Goal: Transaction & Acquisition: Purchase product/service

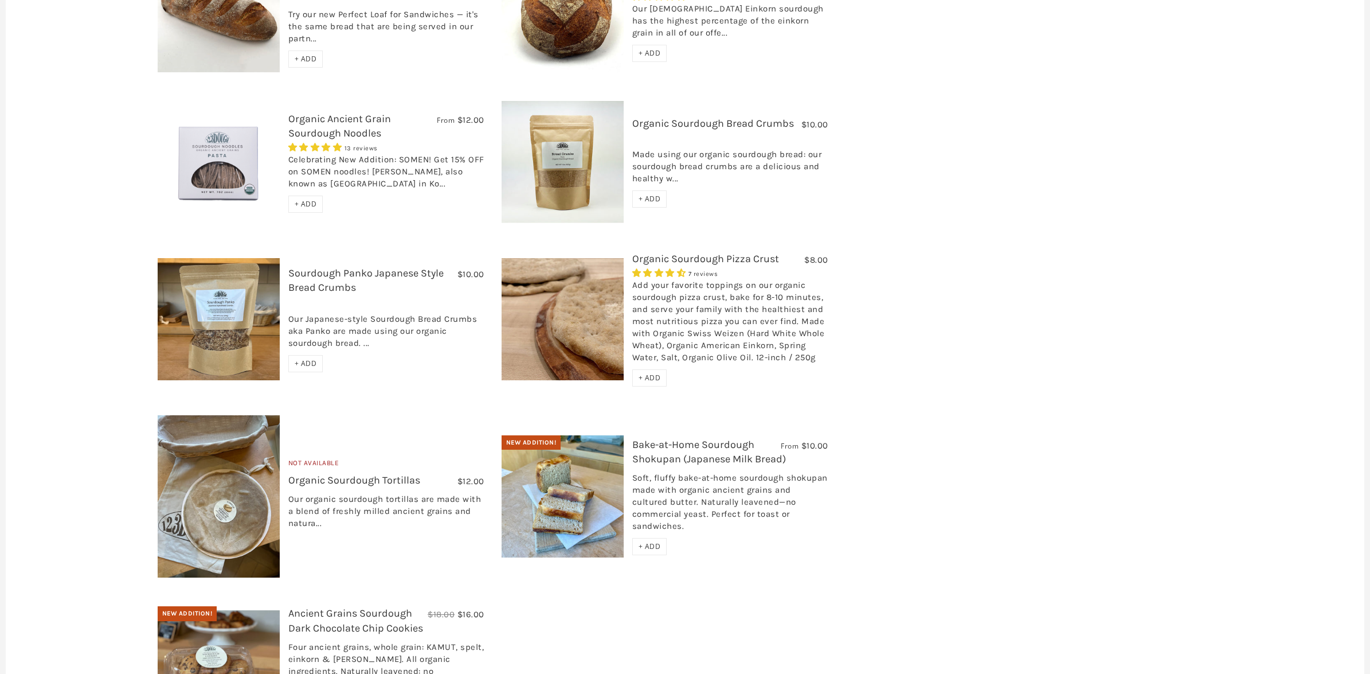
scroll to position [797, 0]
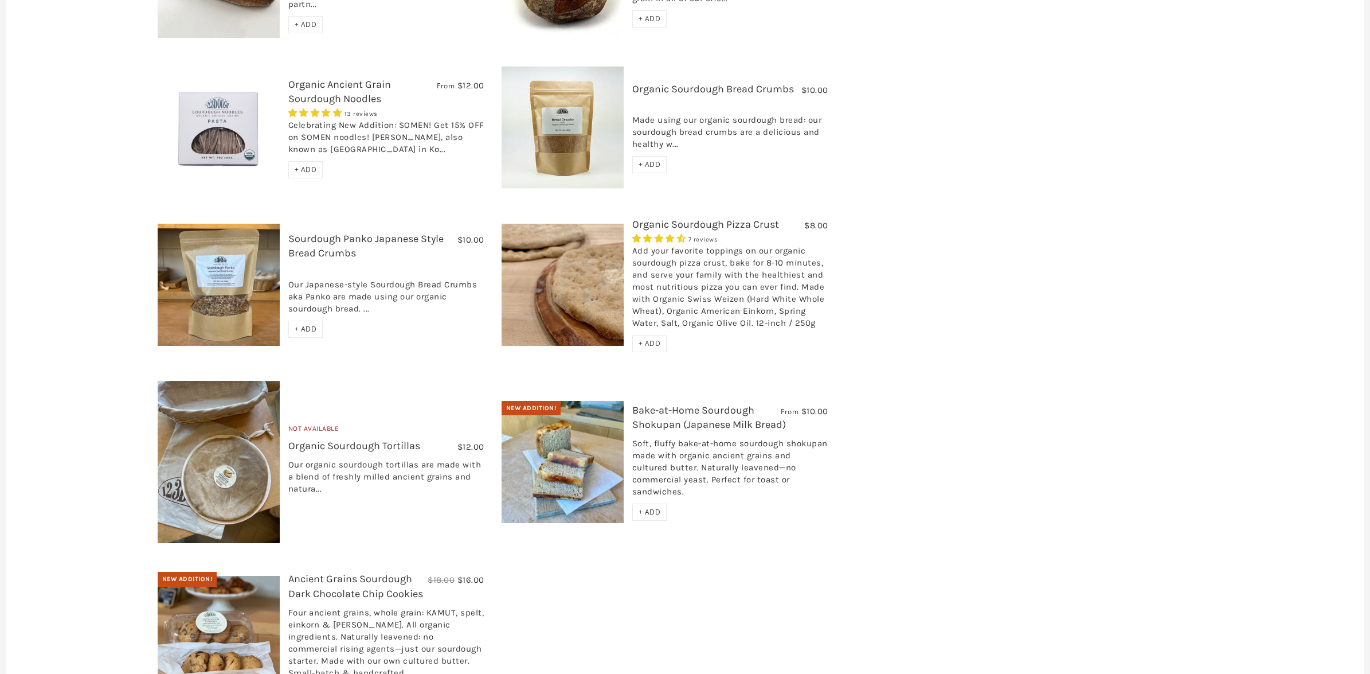
click at [641, 338] on span "+ ADD" at bounding box center [650, 343] width 22 height 10
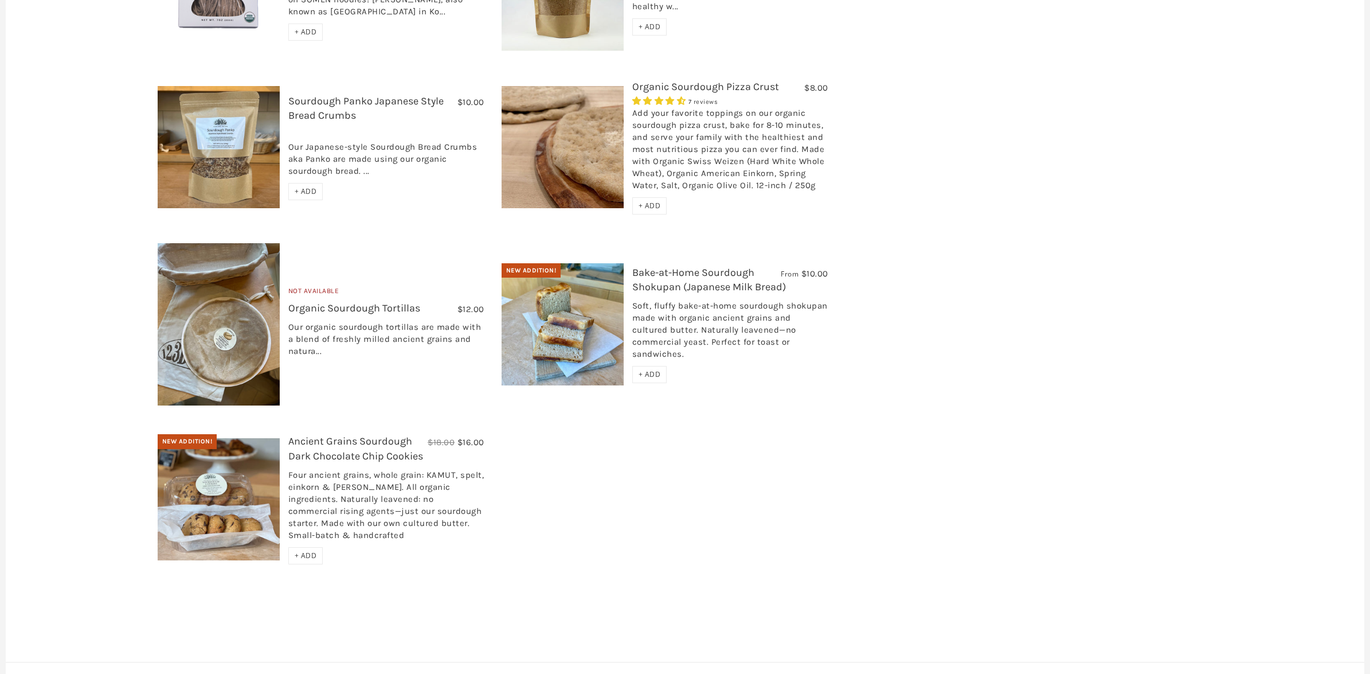
scroll to position [940, 0]
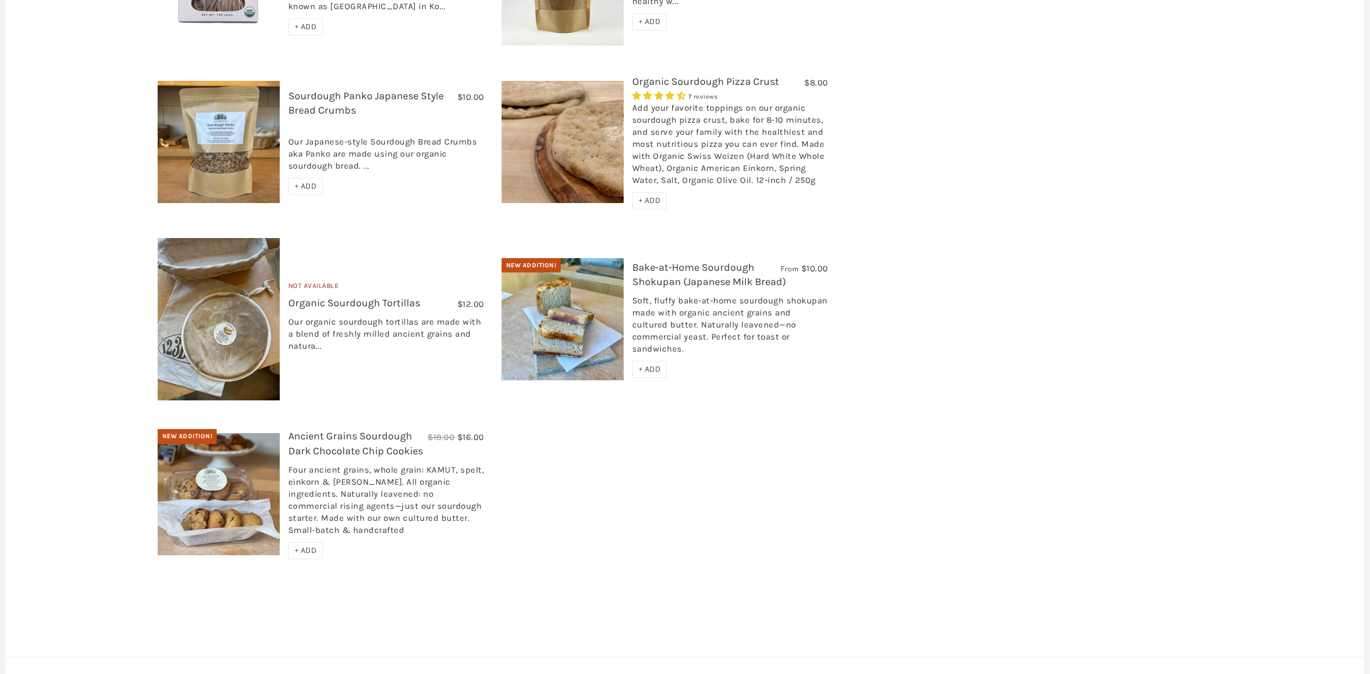
click at [700, 261] on link "Bake-at-Home Sourdough Shokupan (Japanese Milk Bread)" at bounding box center [709, 274] width 154 height 27
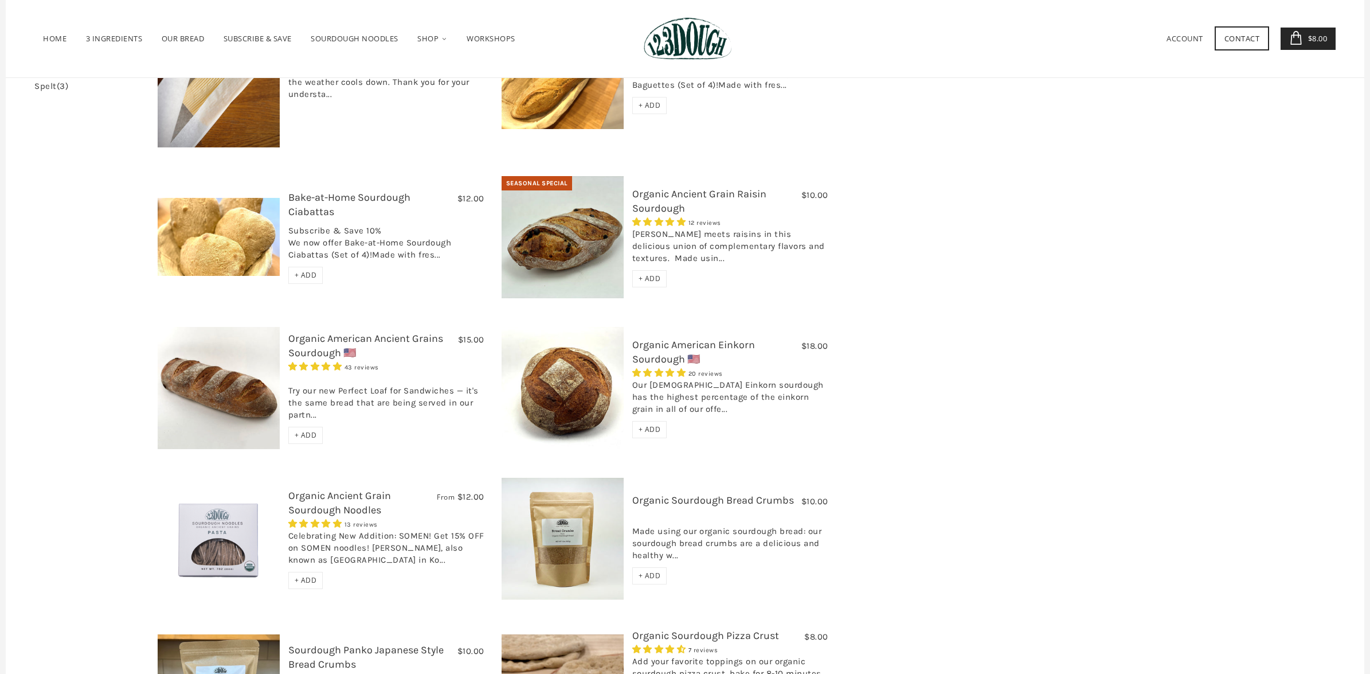
scroll to position [386, 0]
click at [648, 271] on div "+ ADD" at bounding box center [649, 279] width 35 height 17
click at [429, 75] on link "ALL" at bounding box center [425, 76] width 48 height 33
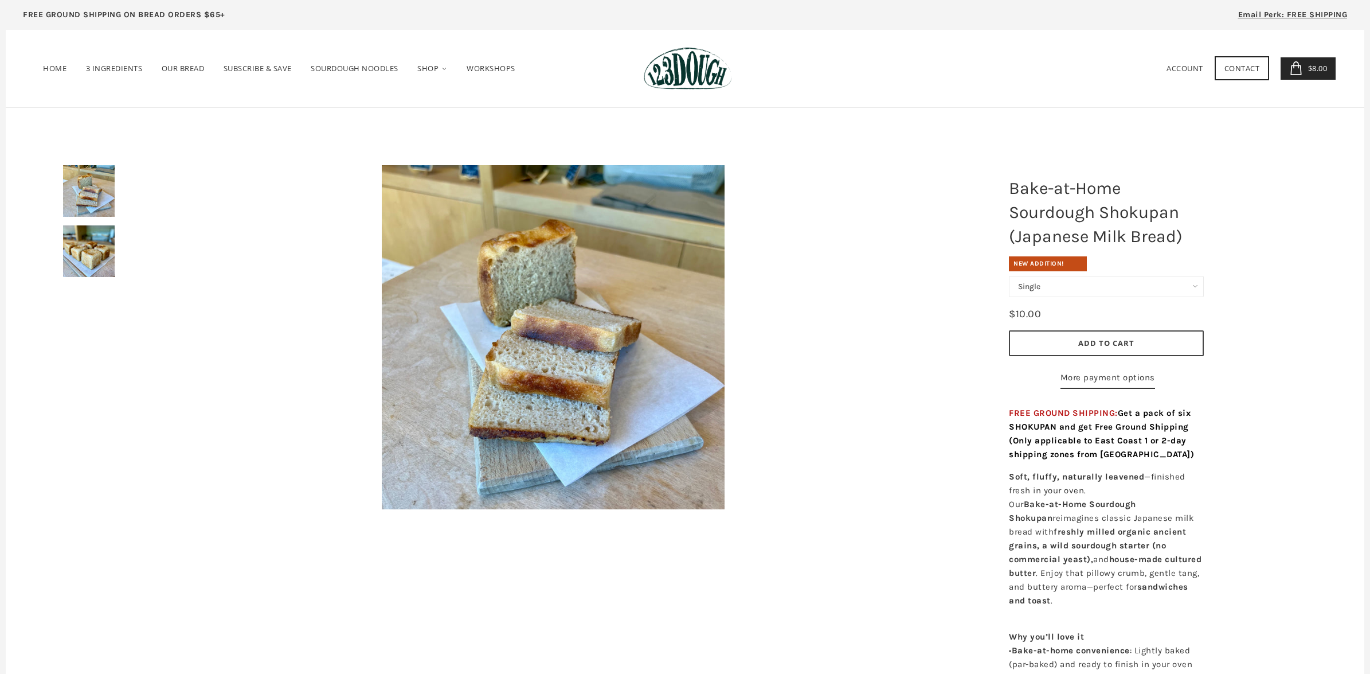
click at [107, 251] on img at bounding box center [89, 251] width 52 height 52
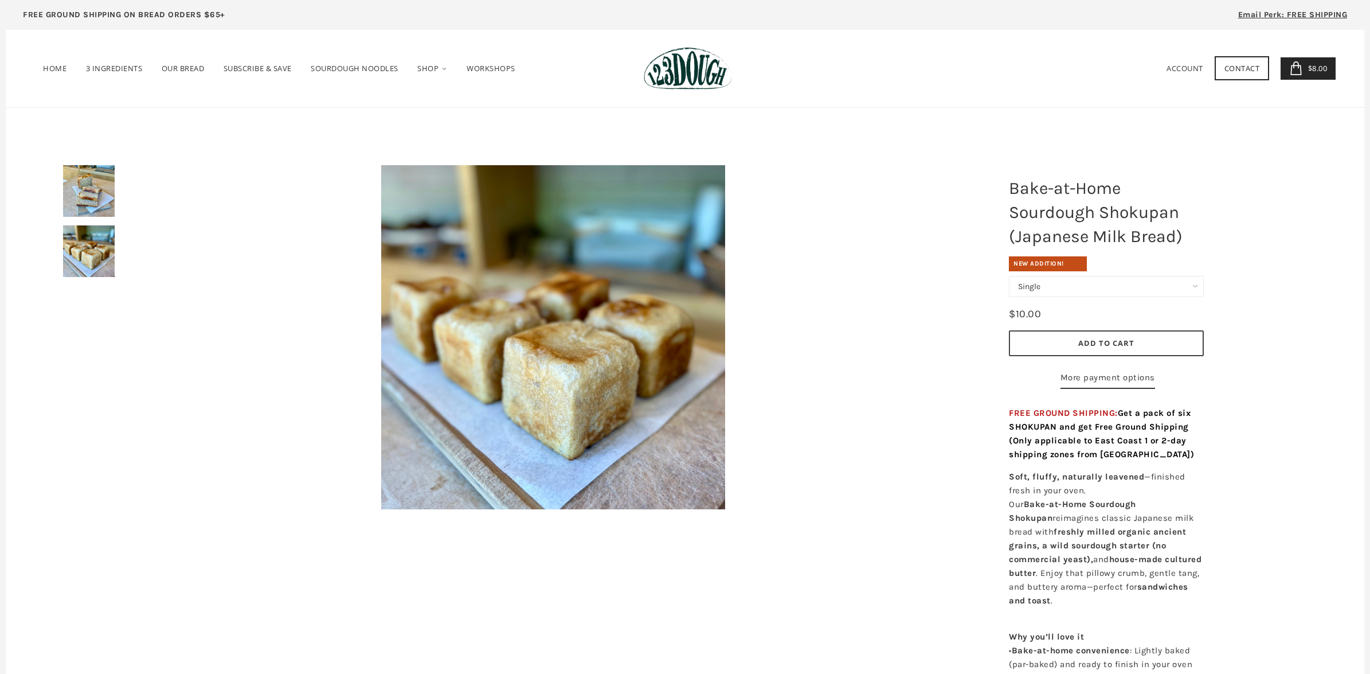
click at [105, 193] on img at bounding box center [89, 191] width 52 height 52
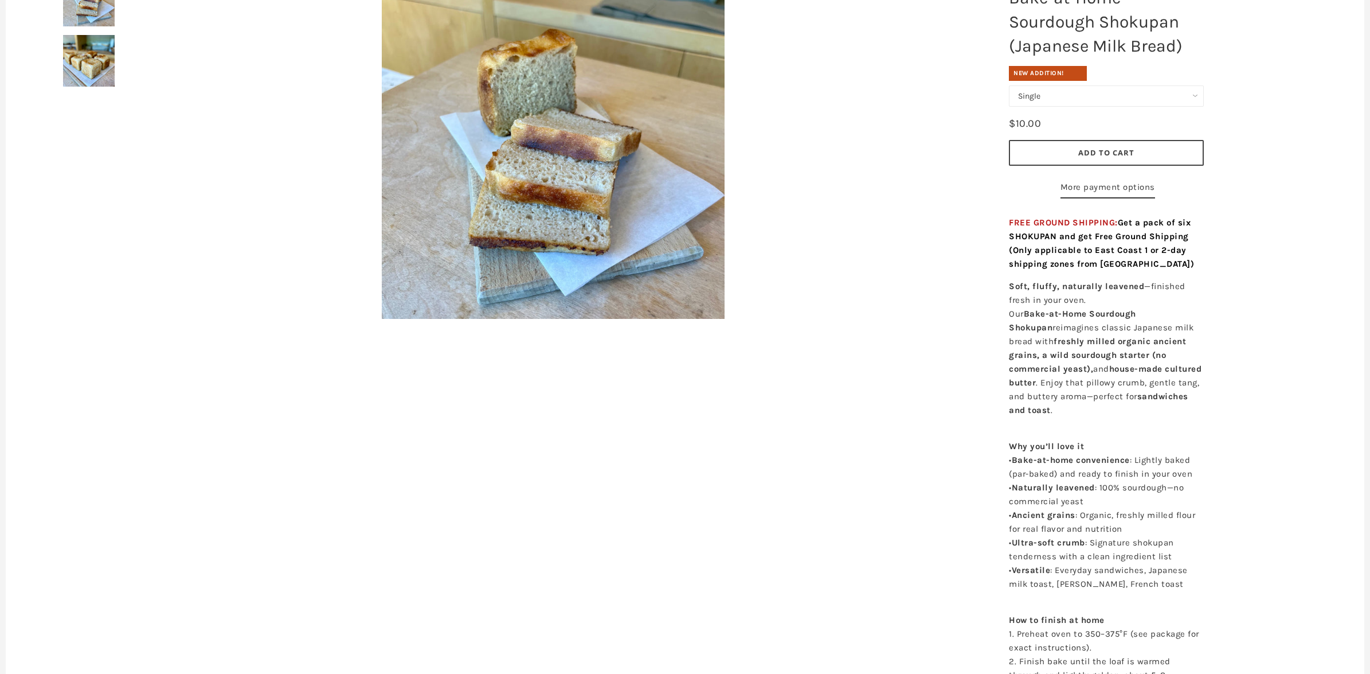
scroll to position [214, 0]
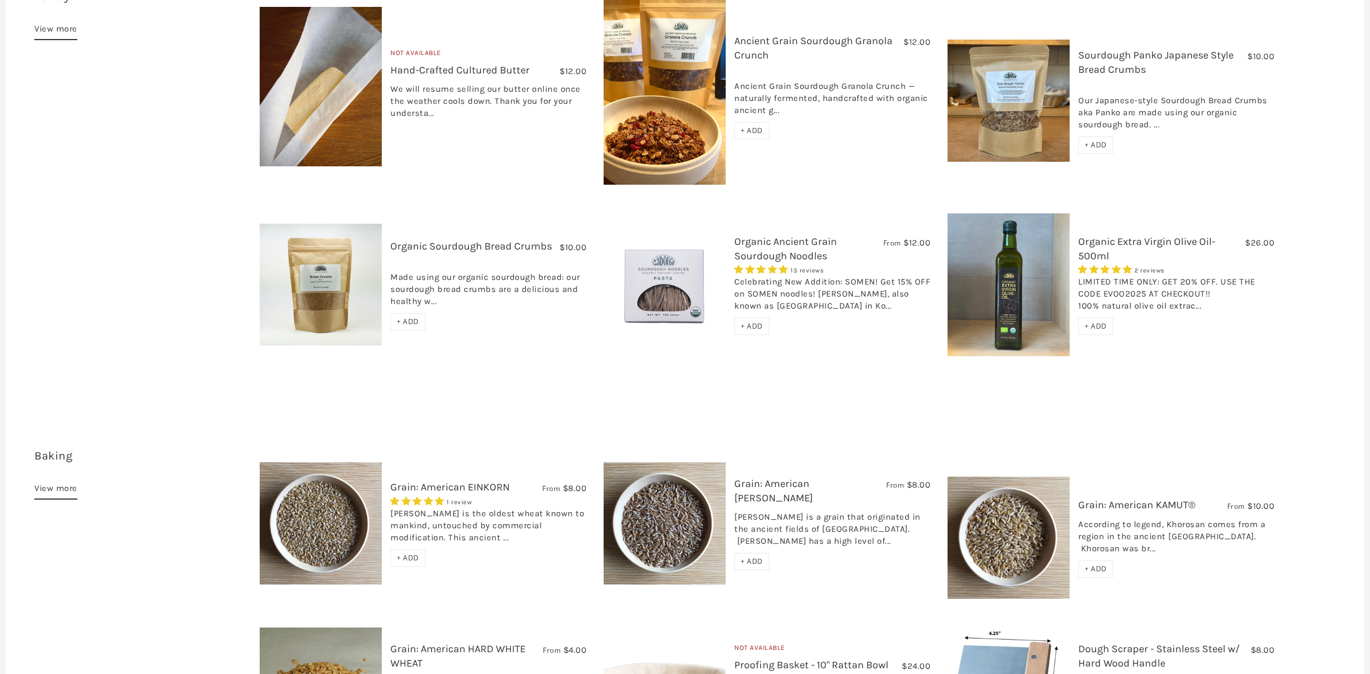
scroll to position [854, 0]
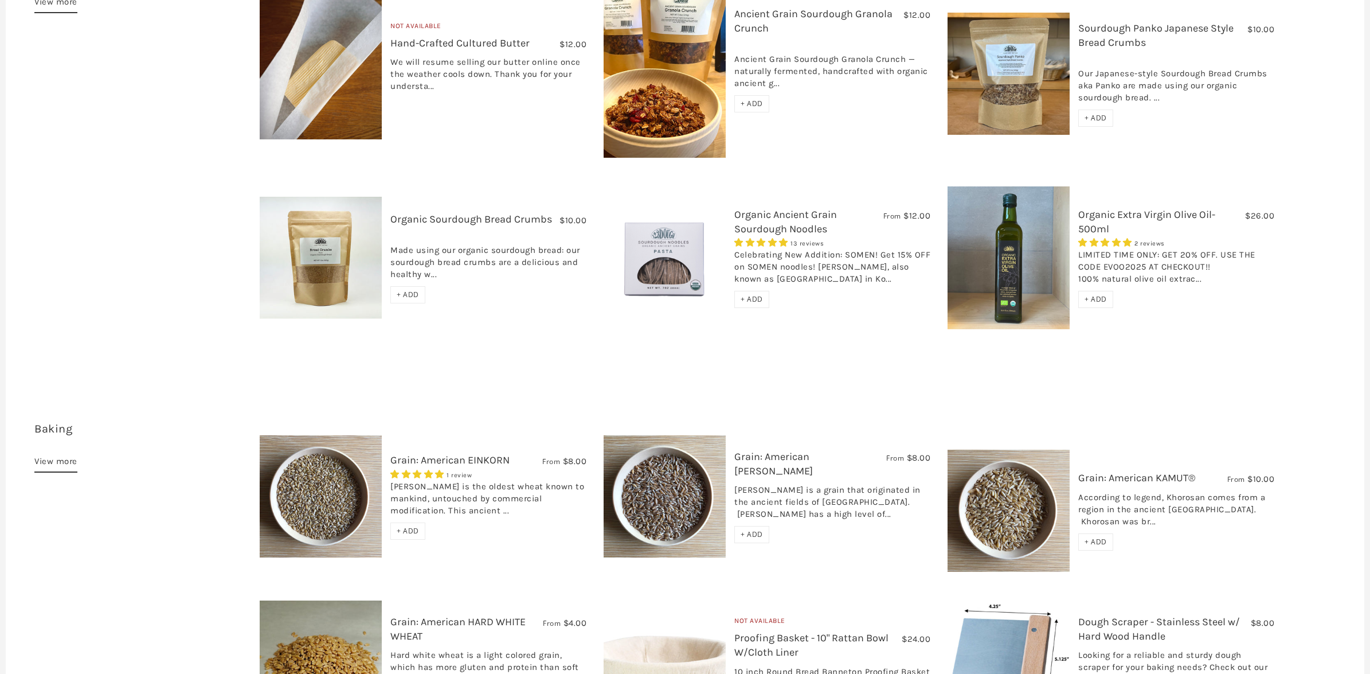
click at [1097, 294] on span "+ ADD" at bounding box center [1096, 299] width 22 height 10
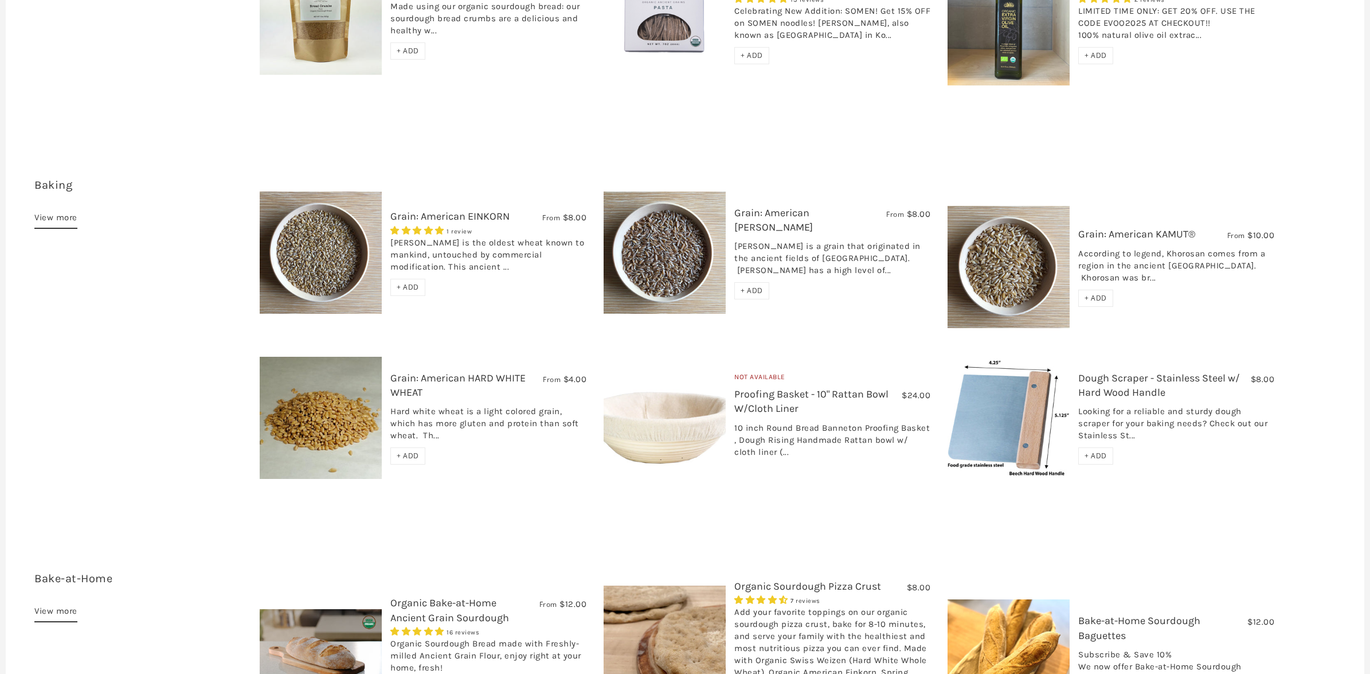
scroll to position [1513, 0]
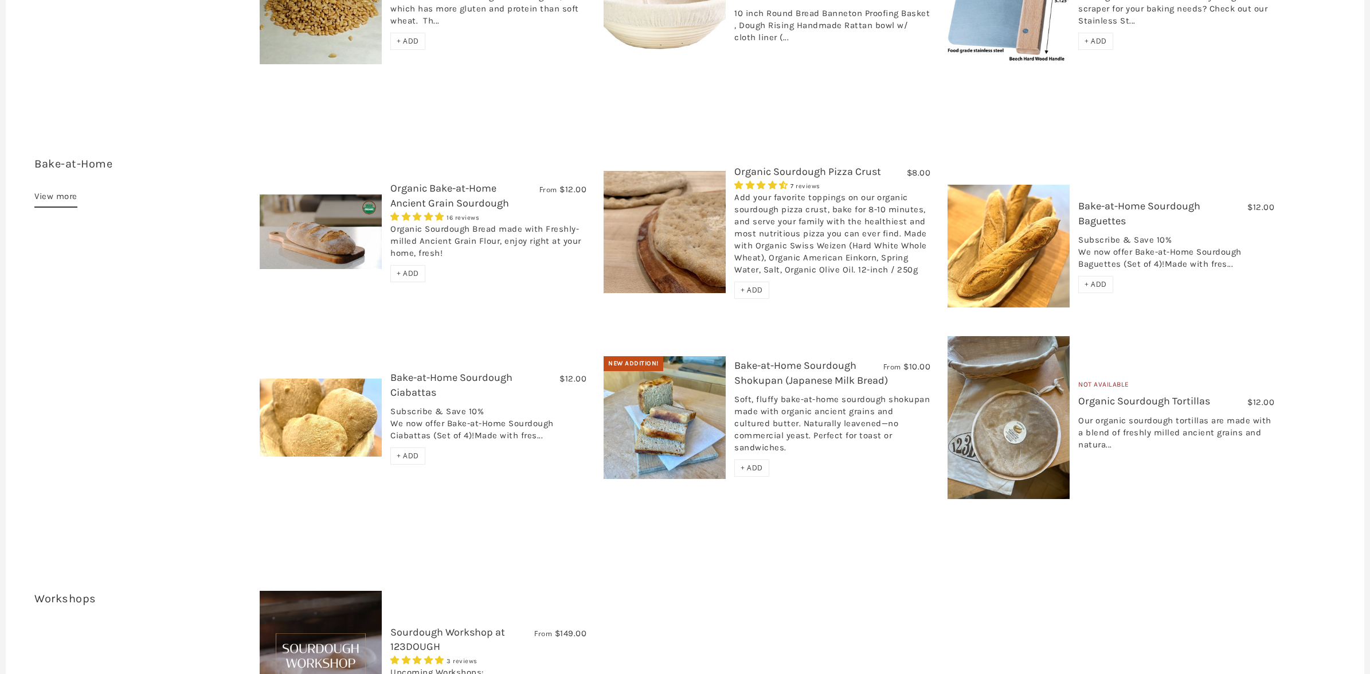
click at [443, 371] on link "Bake-at-Home Sourdough Ciabattas" at bounding box center [451, 384] width 122 height 27
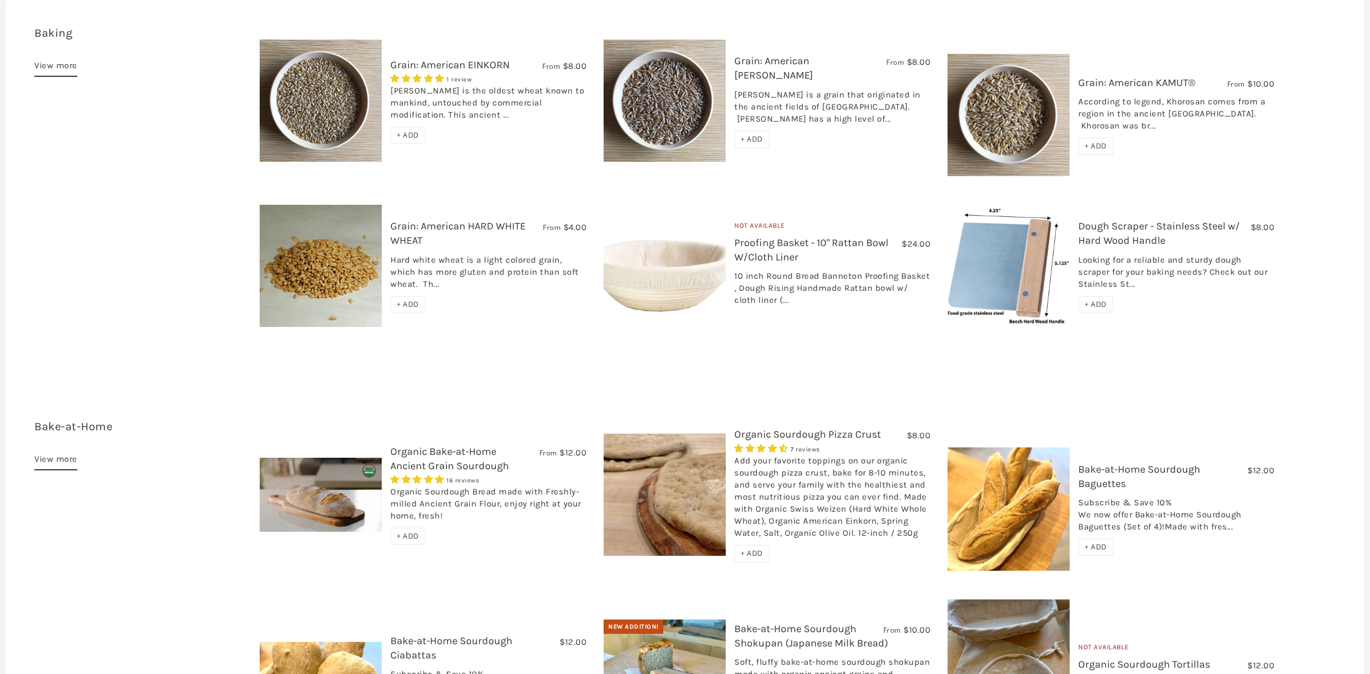
scroll to position [1462, 0]
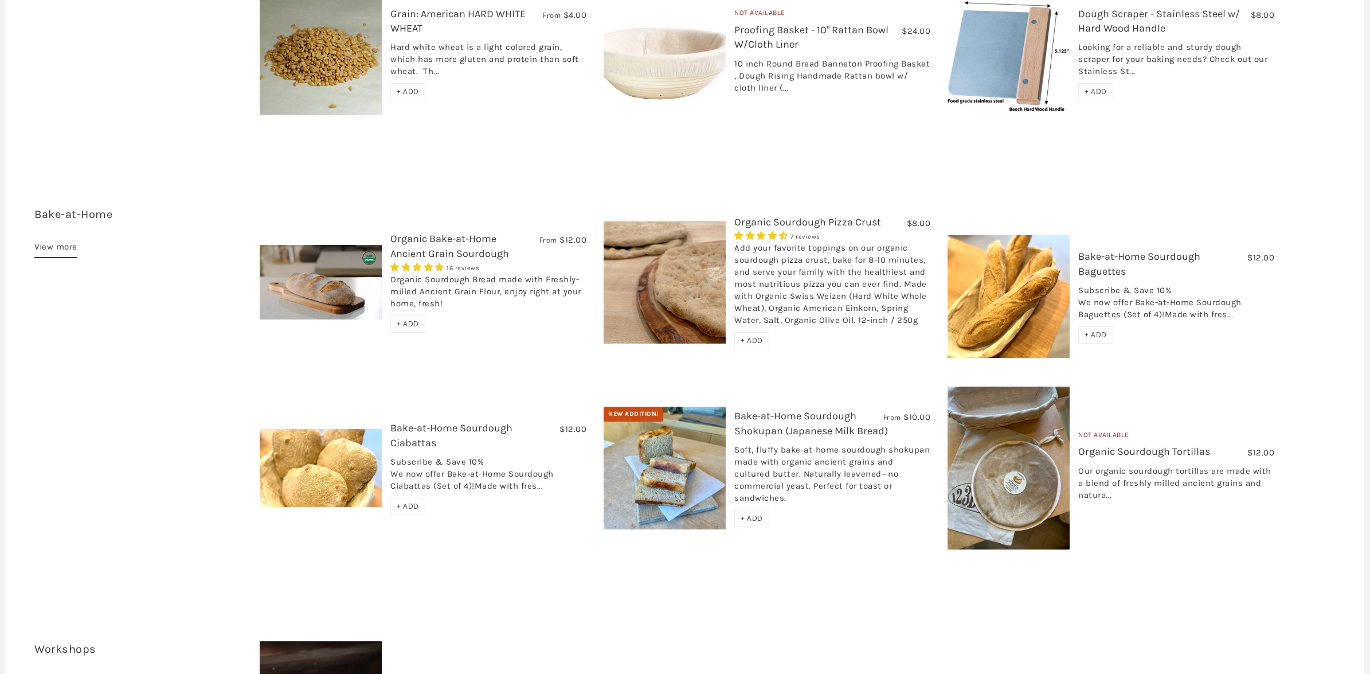
click at [404, 319] on span "+ ADD" at bounding box center [408, 324] width 22 height 10
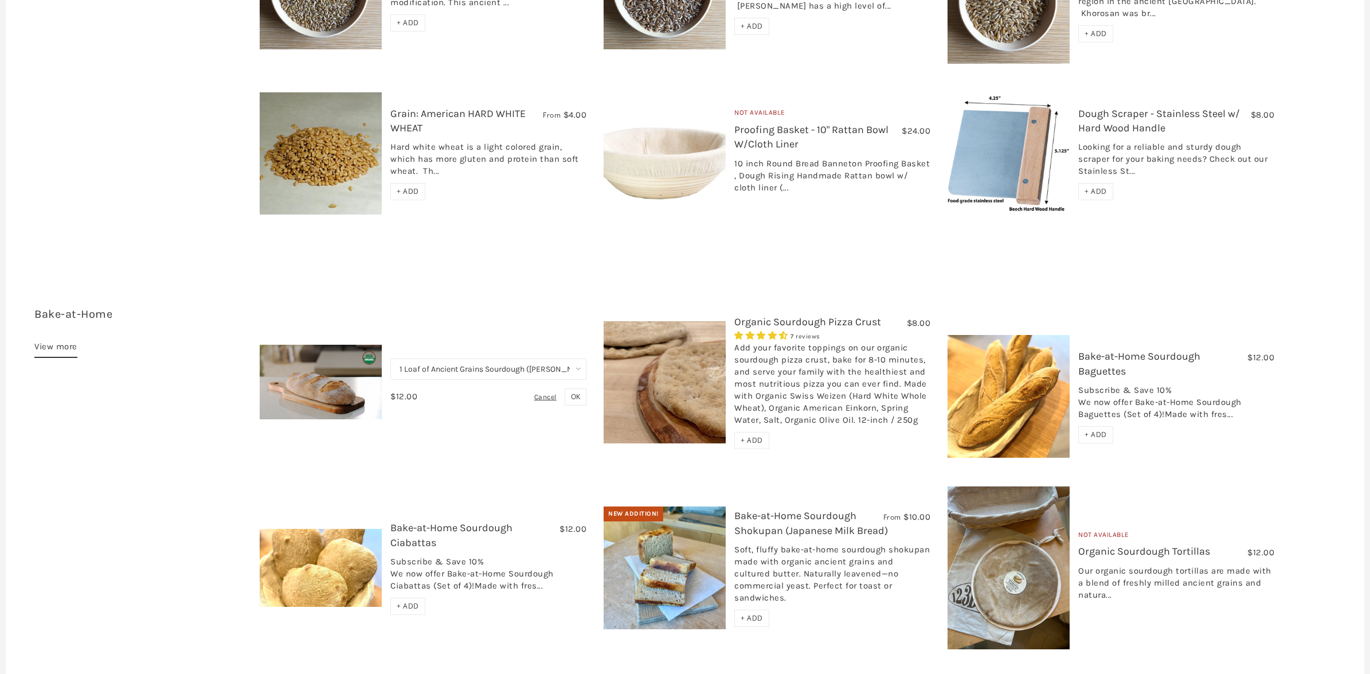
scroll to position [1362, 0]
click at [753, 610] on div "+ ADD" at bounding box center [751, 618] width 35 height 17
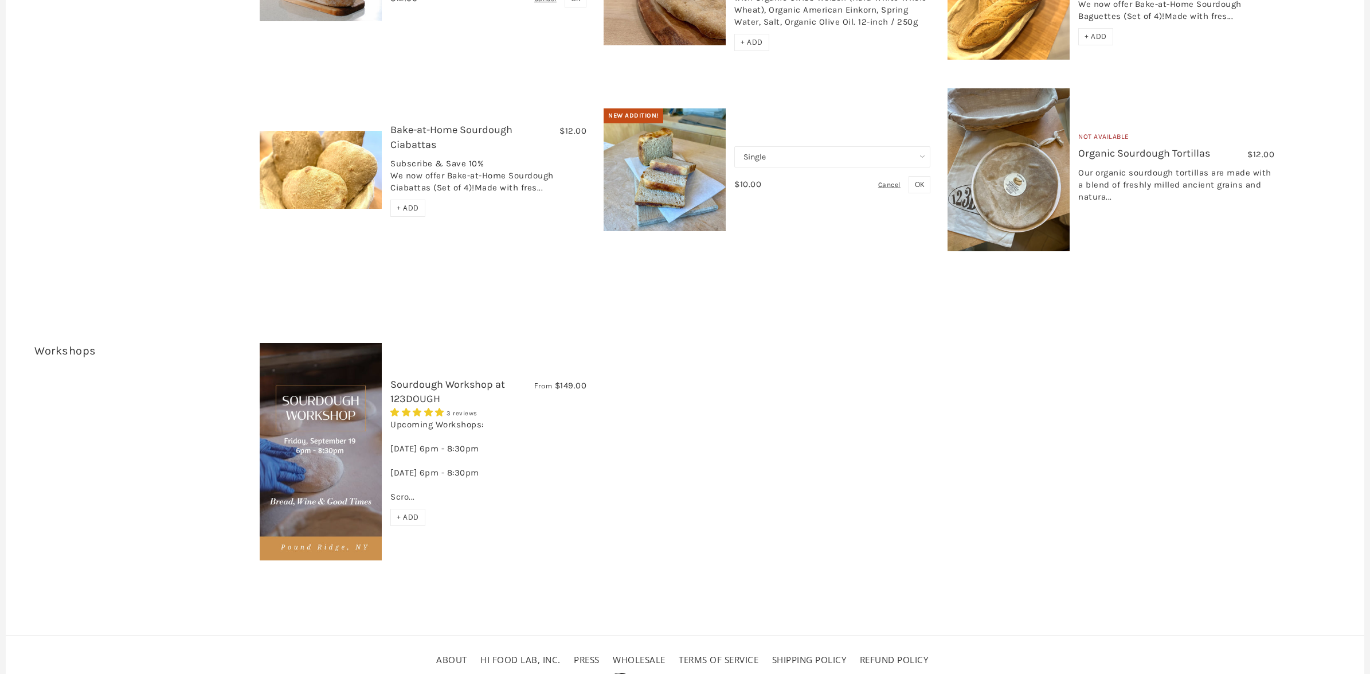
scroll to position [1764, 0]
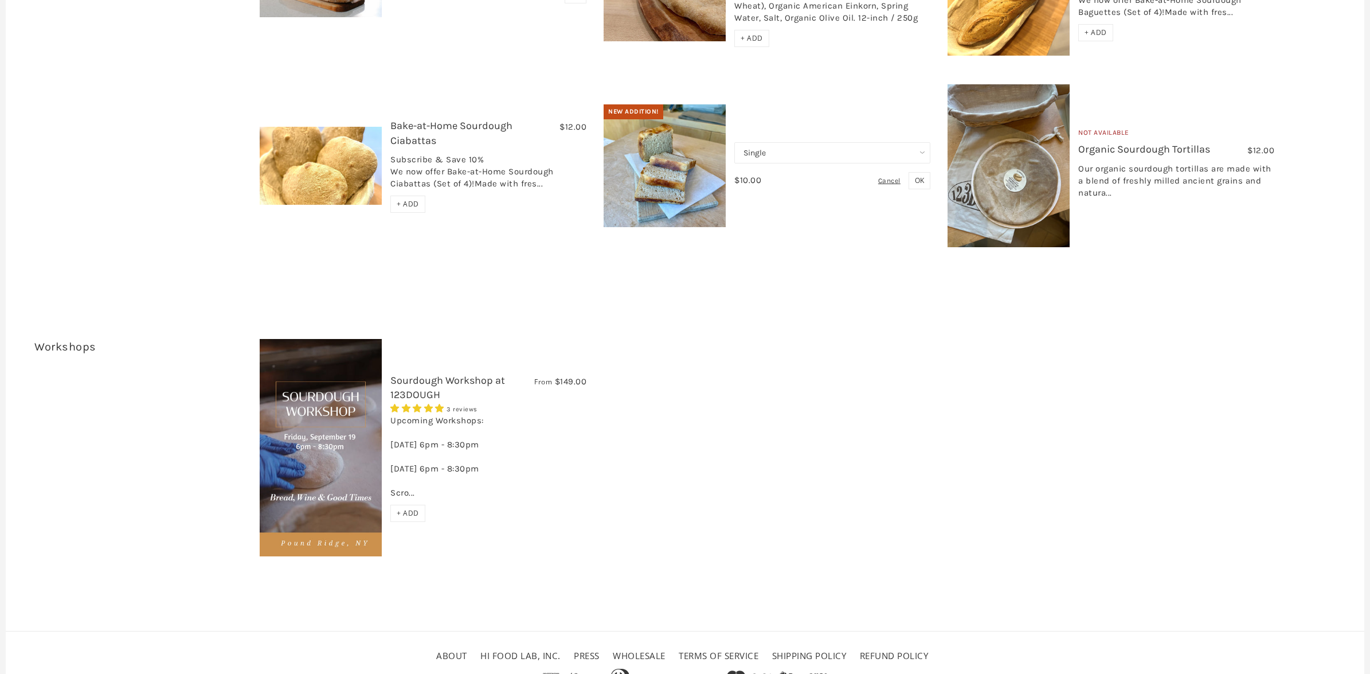
click at [916, 142] on select "Single Set of 6" at bounding box center [832, 152] width 196 height 21
click at [912, 172] on button "OK" at bounding box center [920, 180] width 22 height 17
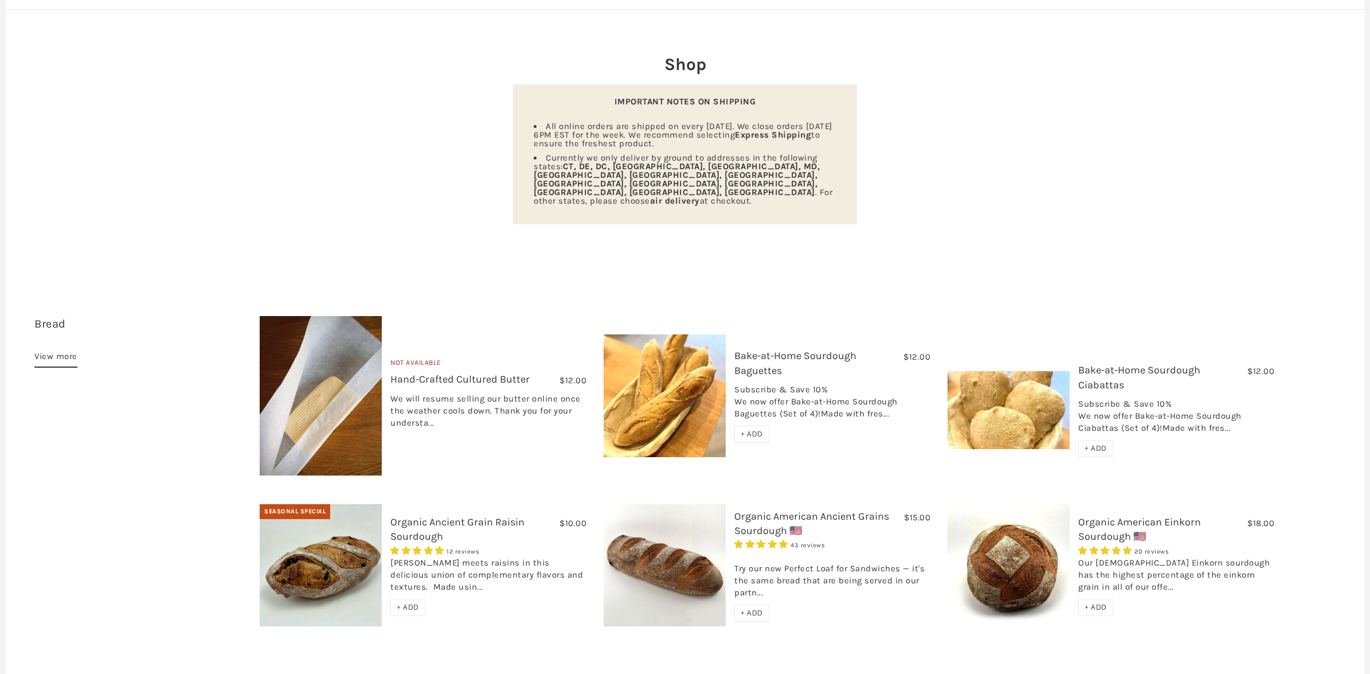
scroll to position [0, 0]
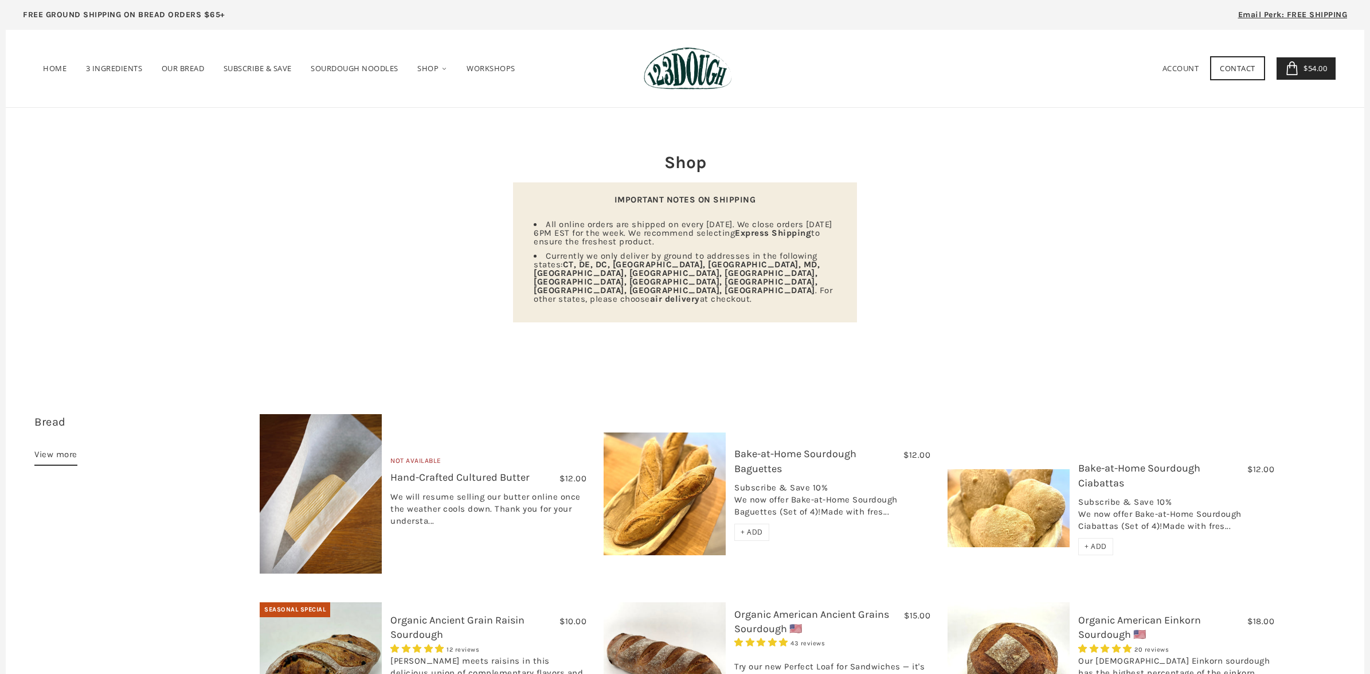
click at [1311, 72] on span "$54.00" at bounding box center [1314, 68] width 26 height 10
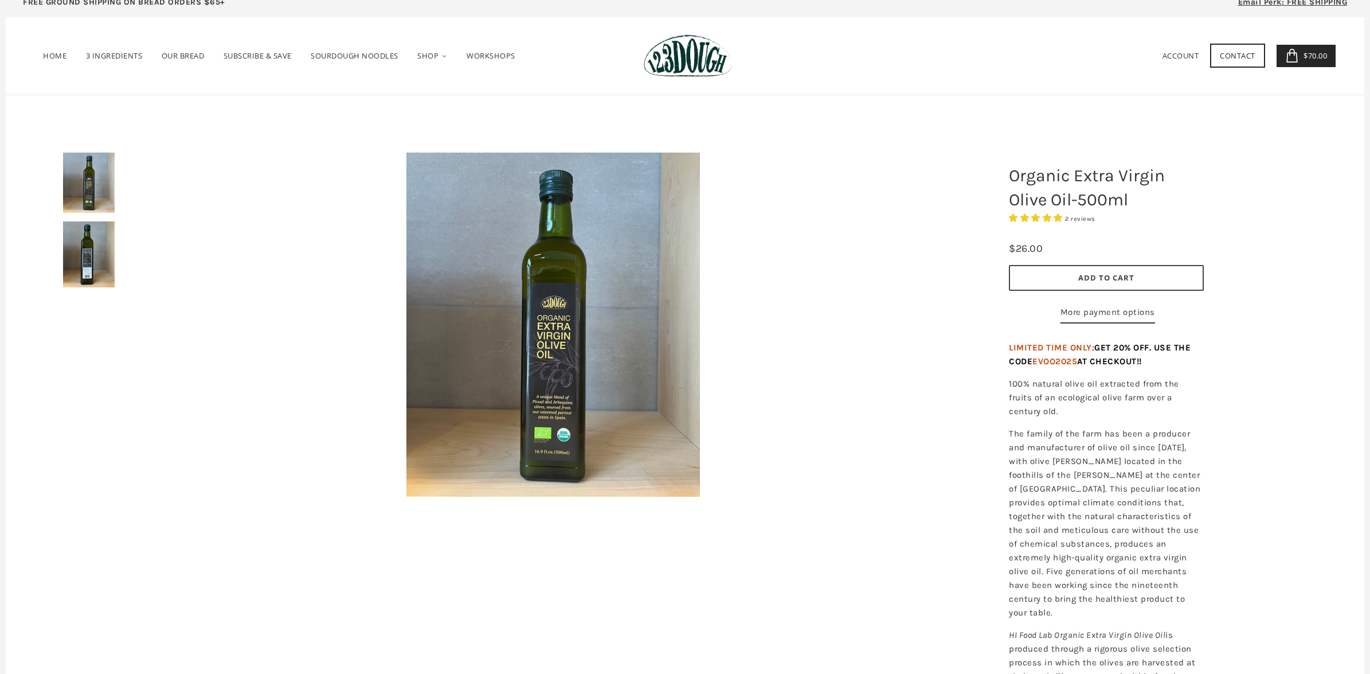
scroll to position [16, 0]
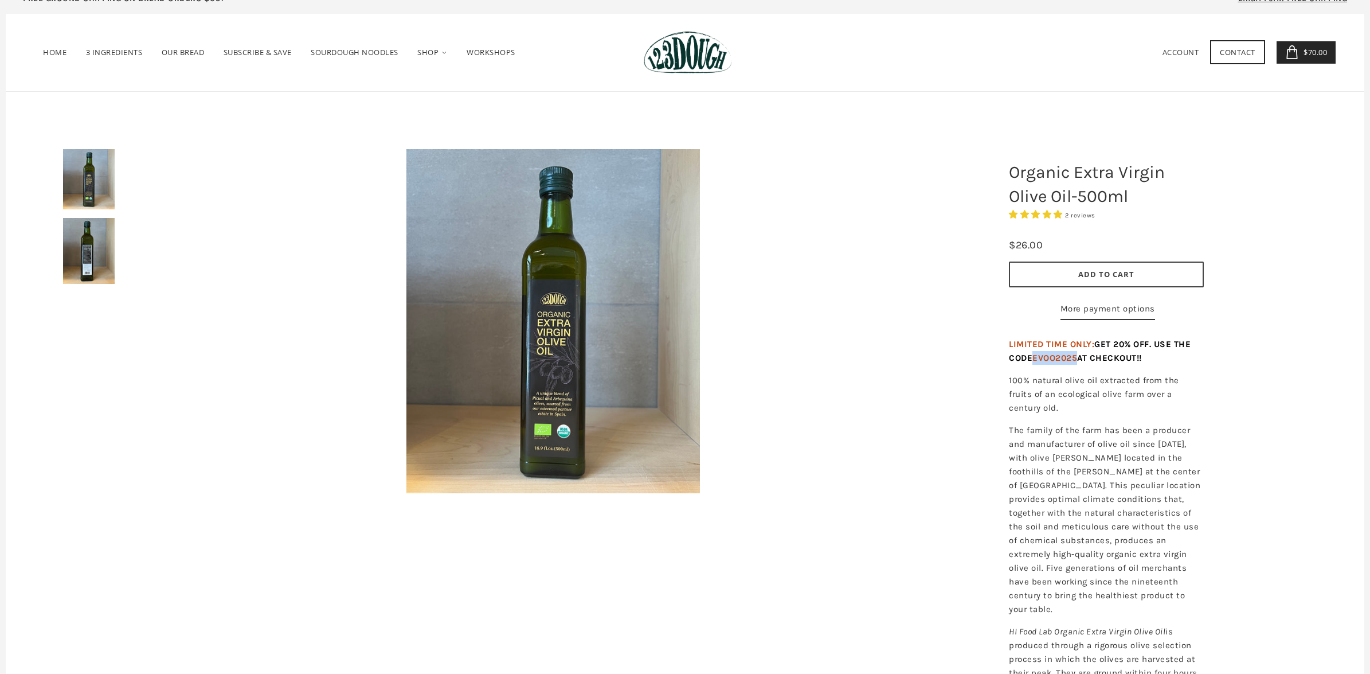
drag, startPoint x: 1037, startPoint y: 382, endPoint x: 1078, endPoint y: 380, distance: 41.9
click at [1077, 363] on span "EVOO2025" at bounding box center [1055, 358] width 45 height 10
copy span "EVOO2025"
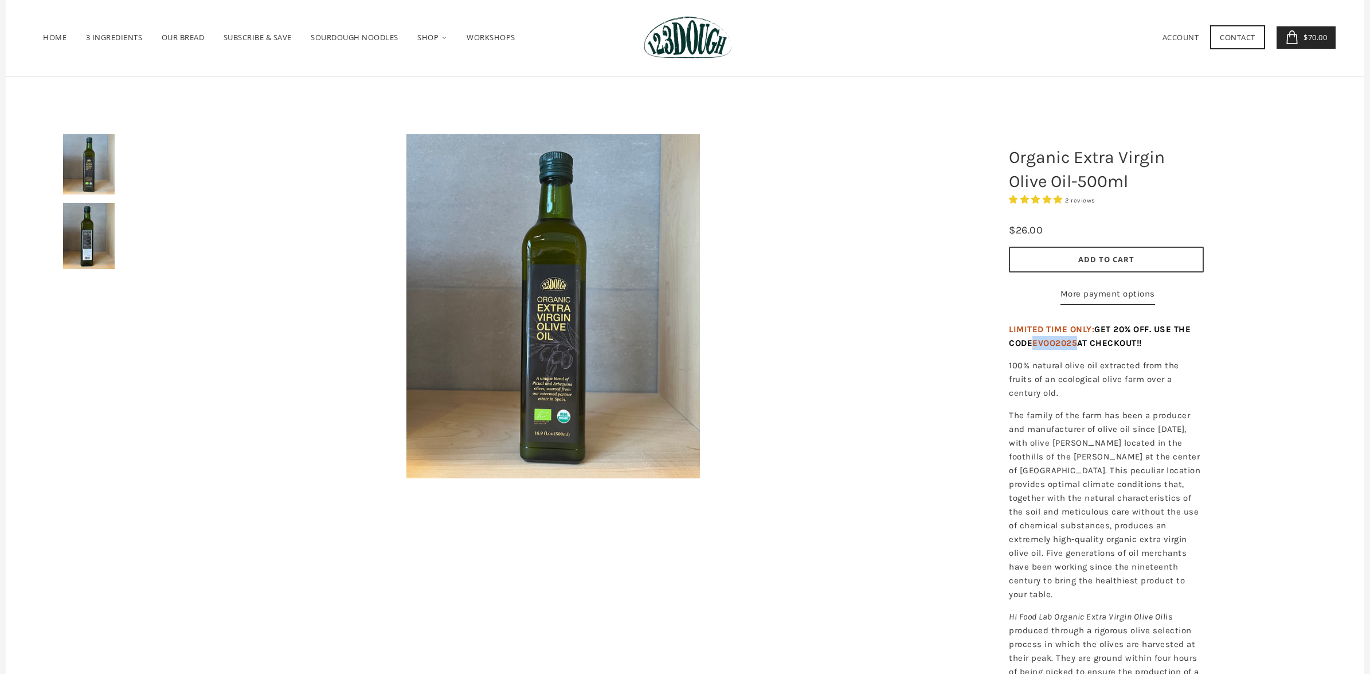
scroll to position [0, 0]
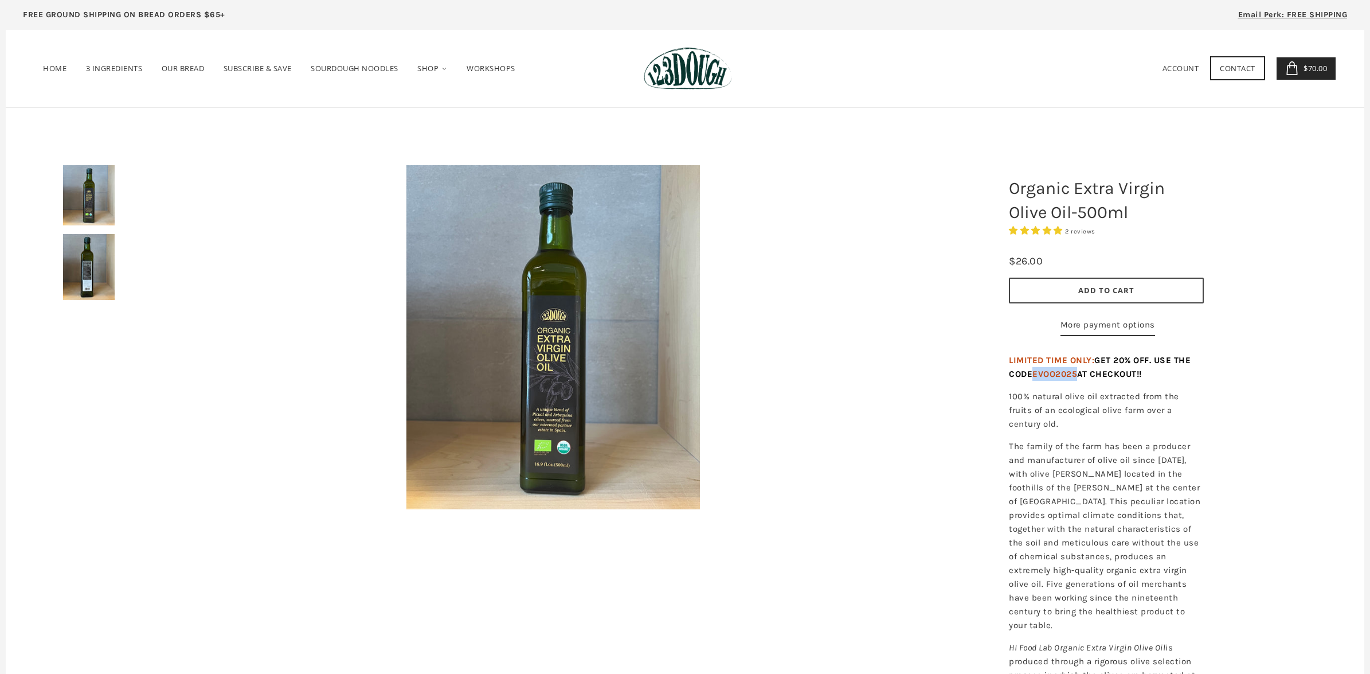
click at [1320, 75] on link "$70.00 4" at bounding box center [1307, 68] width 60 height 22
